Goal: Check status: Check status

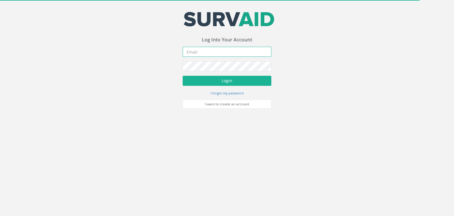
click at [194, 51] on input "email" at bounding box center [227, 52] width 89 height 10
drag, startPoint x: 194, startPoint y: 51, endPoint x: 210, endPoint y: 61, distance: 18.8
click at [194, 51] on input "email" at bounding box center [227, 52] width 89 height 10
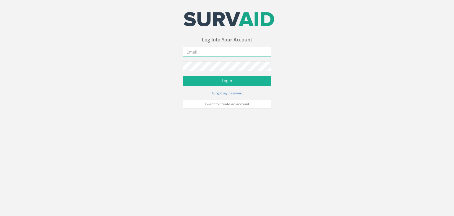
type input "[EMAIL_ADDRESS][PERSON_NAME][DOMAIN_NAME]"
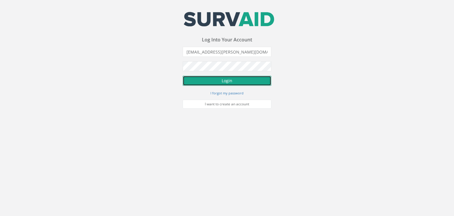
click at [233, 81] on button "Login" at bounding box center [227, 81] width 89 height 10
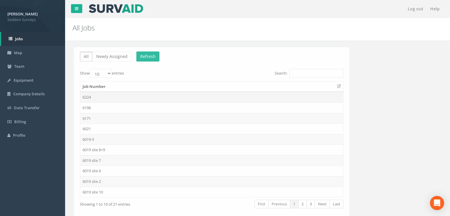
click at [86, 95] on td "6224" at bounding box center [210, 97] width 263 height 11
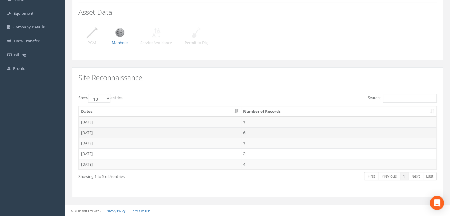
scroll to position [66, 0]
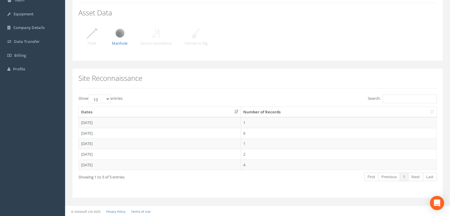
click at [91, 30] on img at bounding box center [91, 33] width 15 height 15
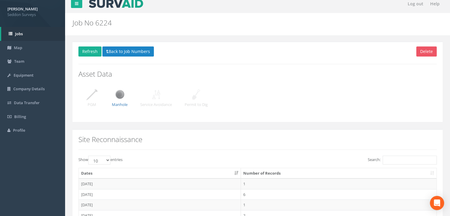
scroll to position [0, 0]
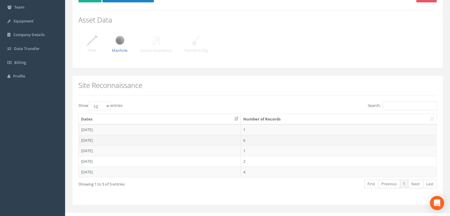
click at [98, 139] on td "[DATE]" at bounding box center [160, 140] width 162 height 11
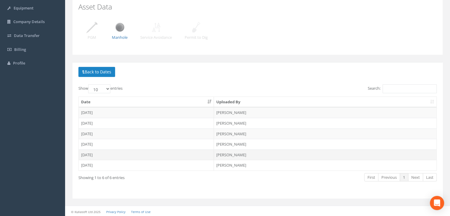
scroll to position [72, 0]
click at [98, 109] on td "[DATE]" at bounding box center [146, 112] width 135 height 11
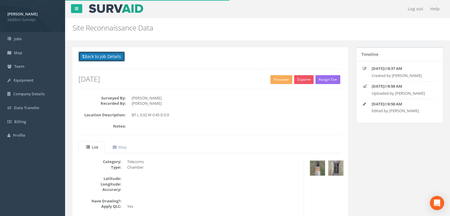
click at [100, 56] on button "Back to Job Details" at bounding box center [101, 56] width 46 height 10
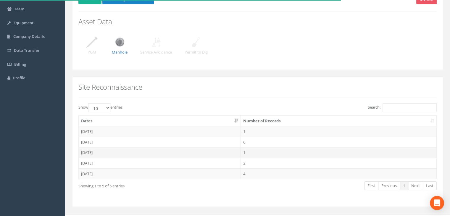
scroll to position [66, 0]
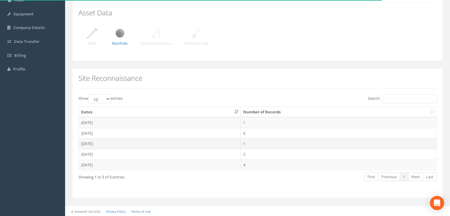
click at [91, 141] on td "[DATE]" at bounding box center [160, 143] width 162 height 11
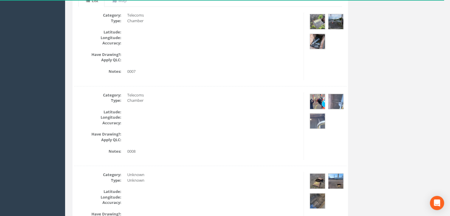
scroll to position [23, 0]
